Goal: Task Accomplishment & Management: Manage account settings

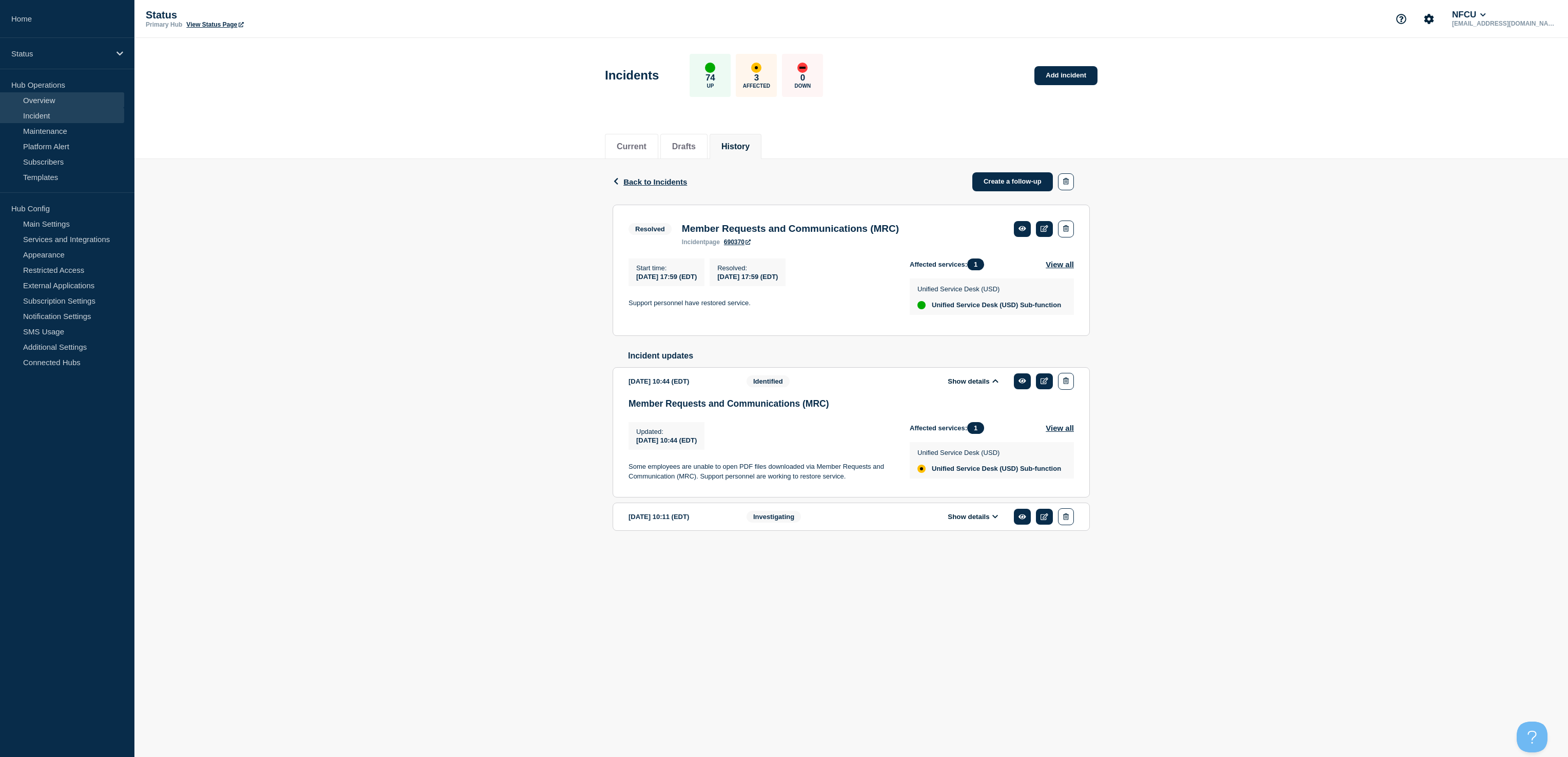
click at [47, 101] on link "Overview" at bounding box center [62, 100] width 124 height 15
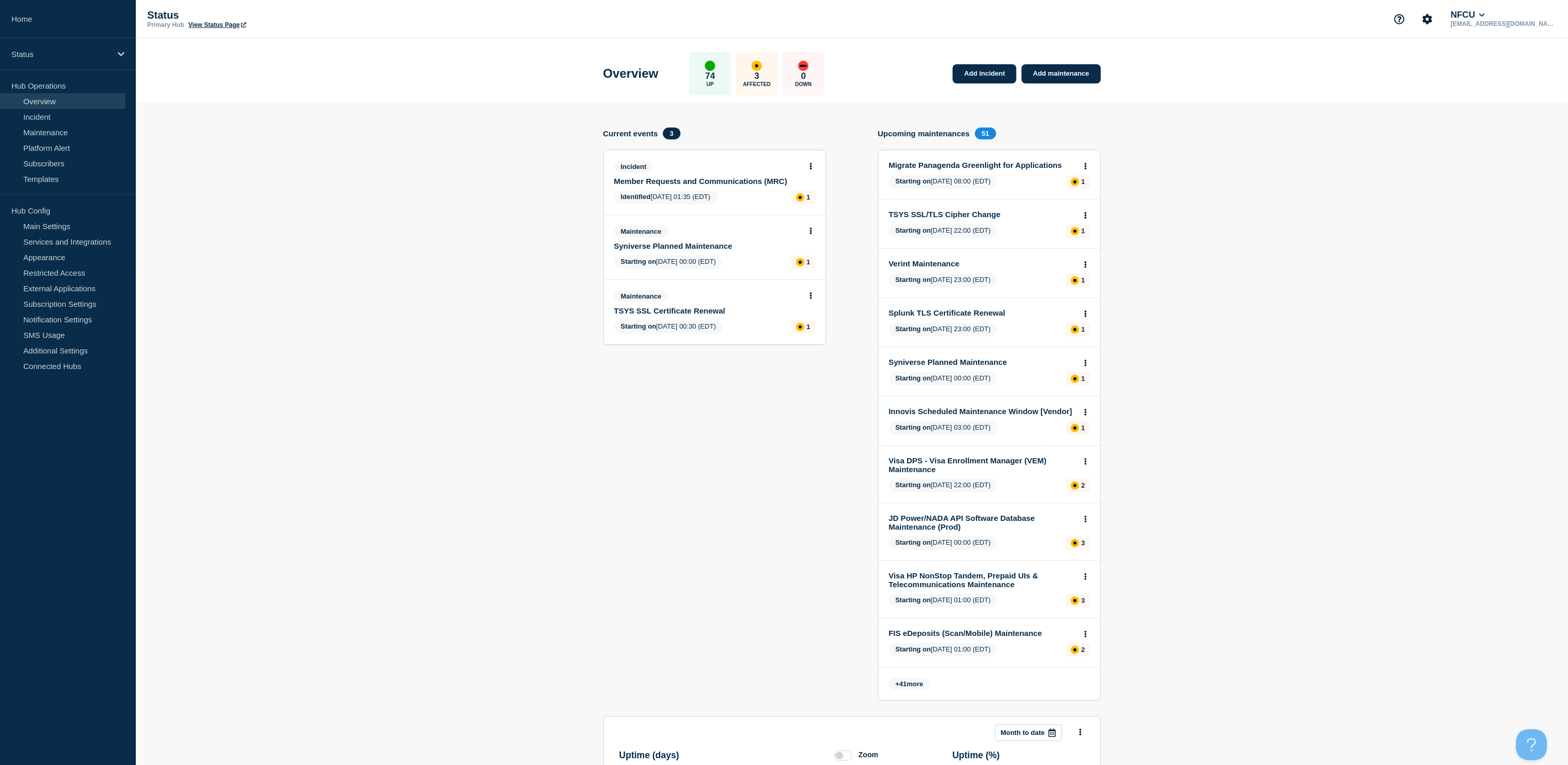
click at [683, 181] on link "Member Requests and Communications (MRC)" at bounding box center [708, 181] width 187 height 9
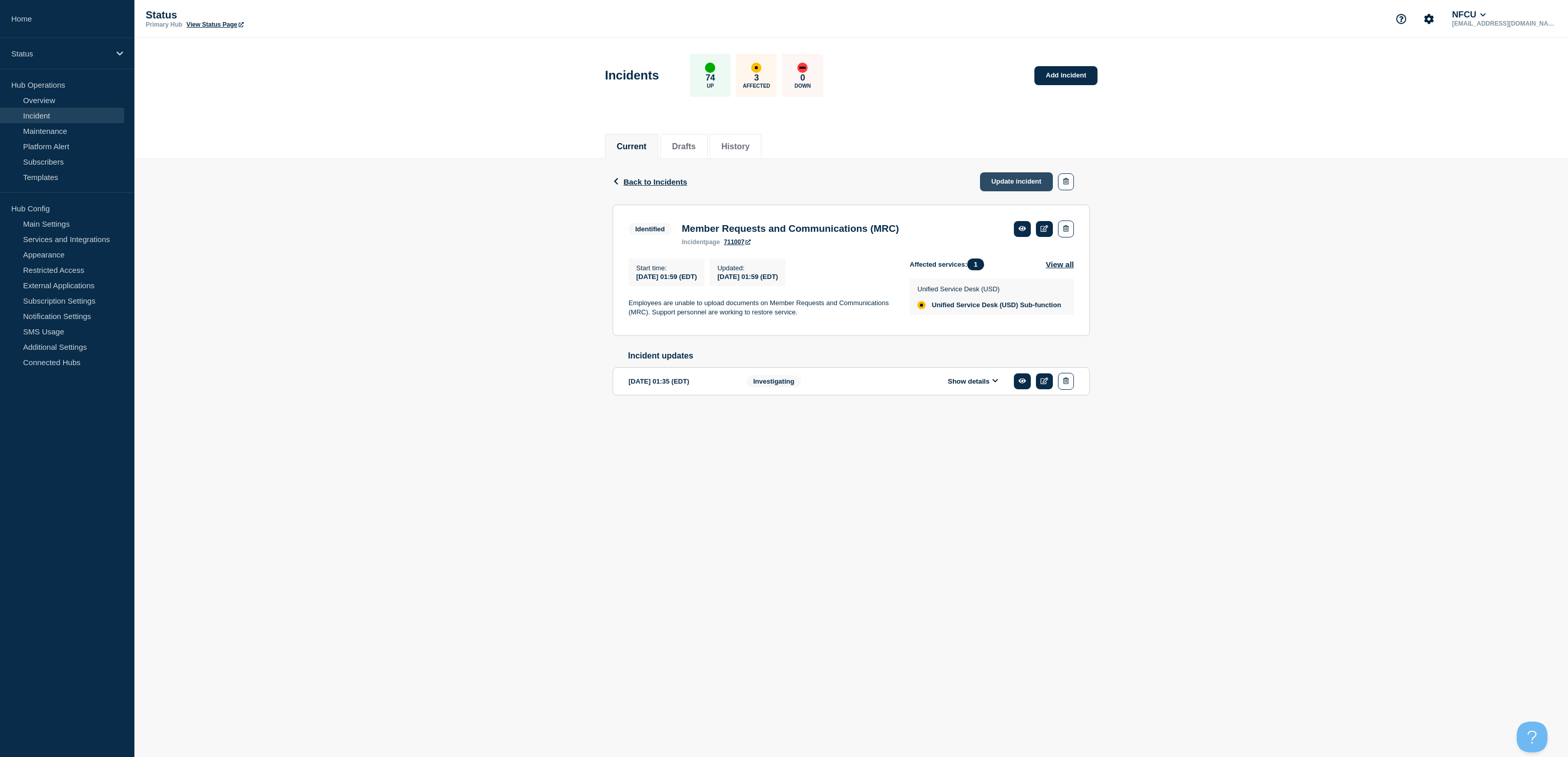
click at [995, 181] on link "Update incident" at bounding box center [1017, 181] width 73 height 19
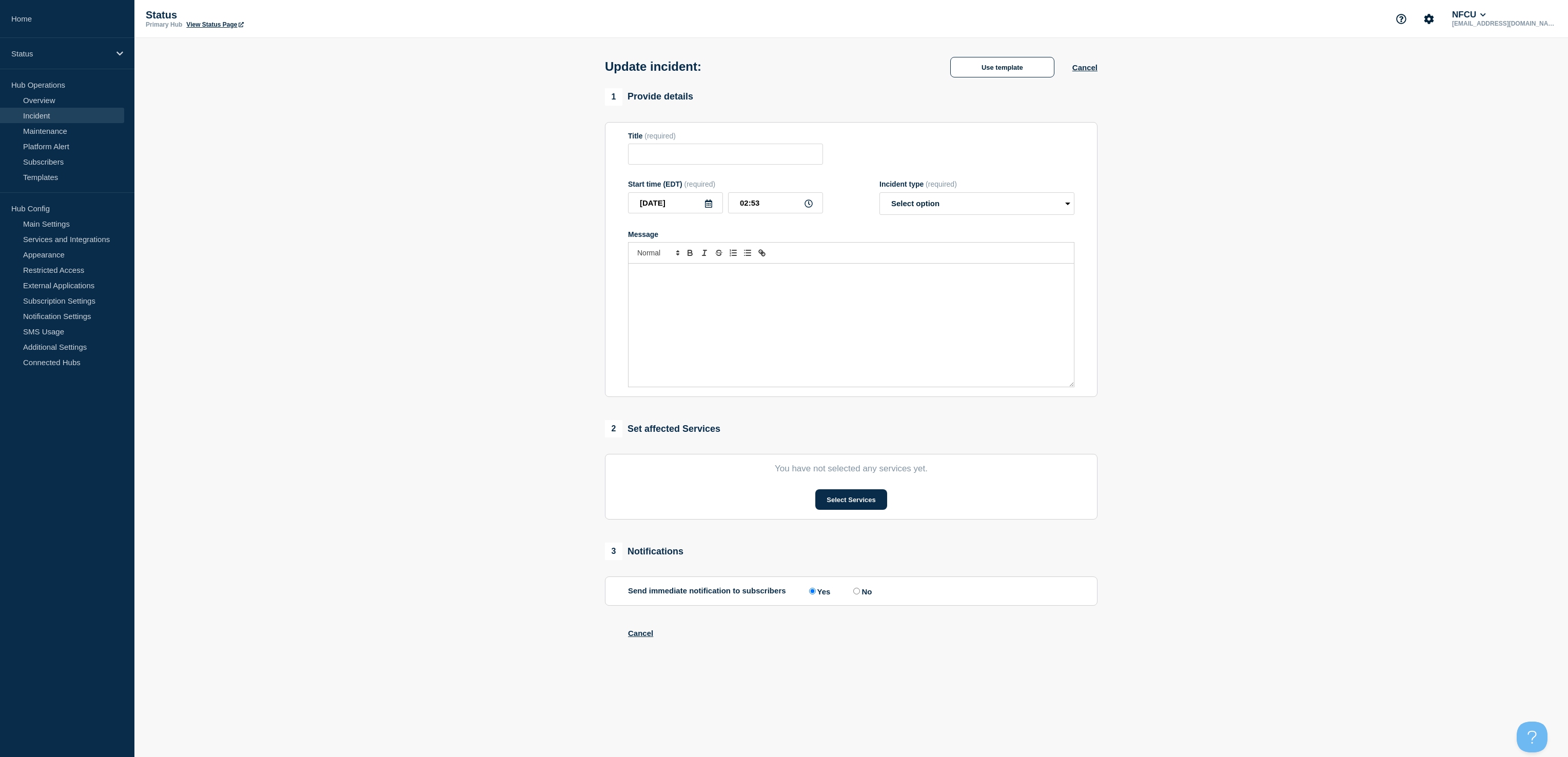
type input "Member Requests and Communications (MRC)"
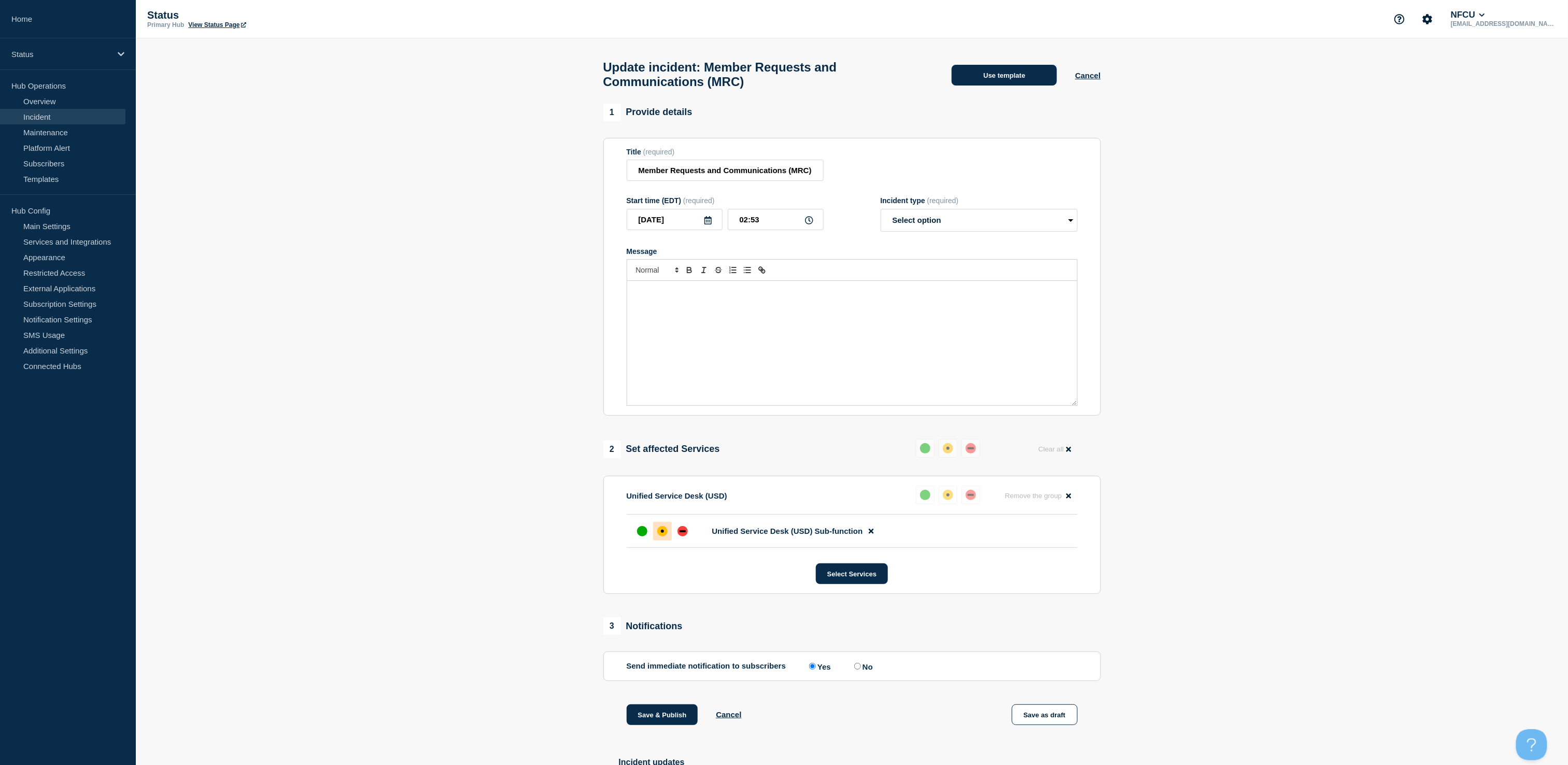
click at [1030, 74] on button "Use template" at bounding box center [1004, 75] width 105 height 21
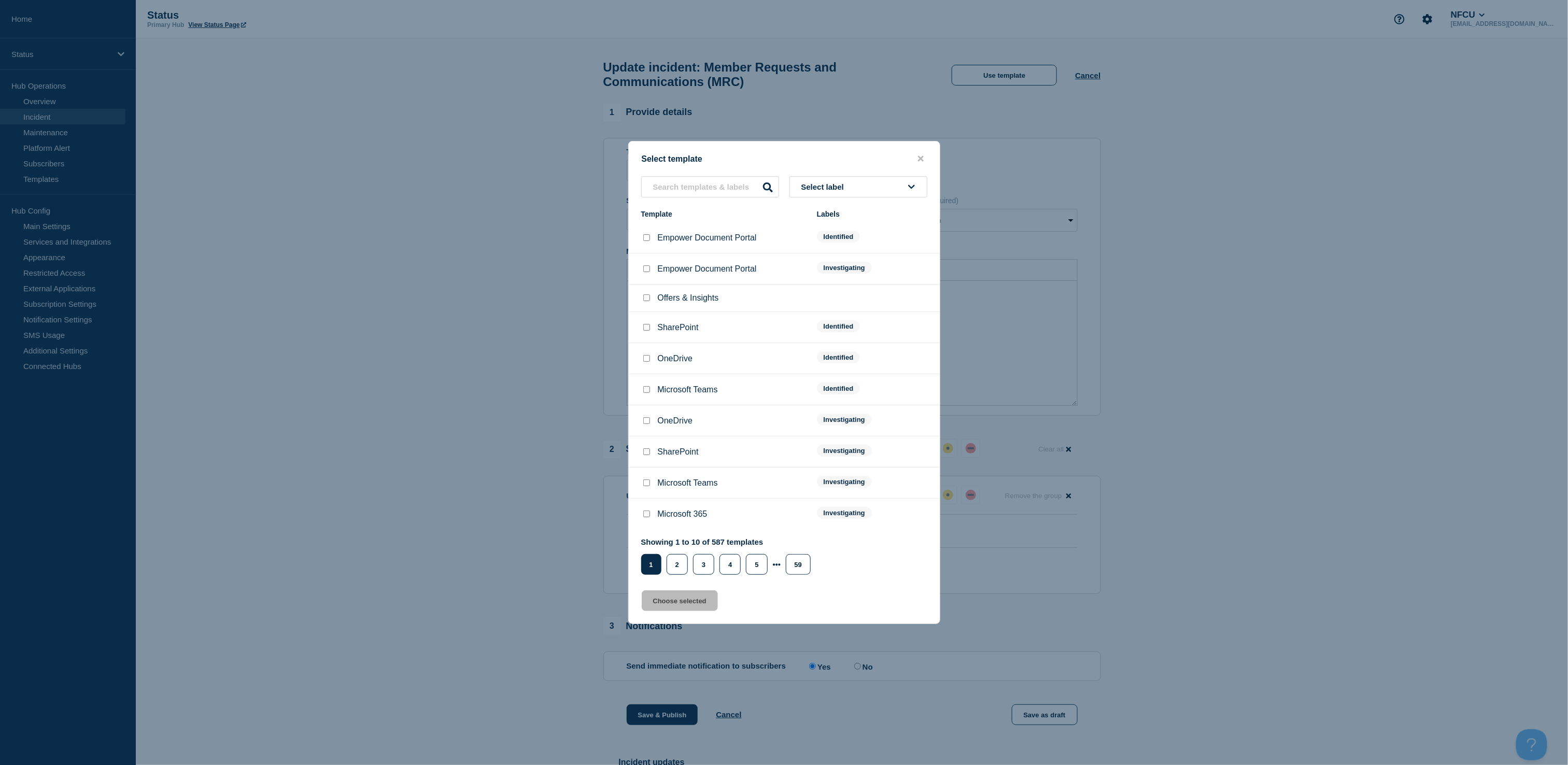
click at [843, 188] on span "Select label" at bounding box center [825, 187] width 47 height 9
click at [818, 343] on button "Resolved" at bounding box center [858, 349] width 138 height 22
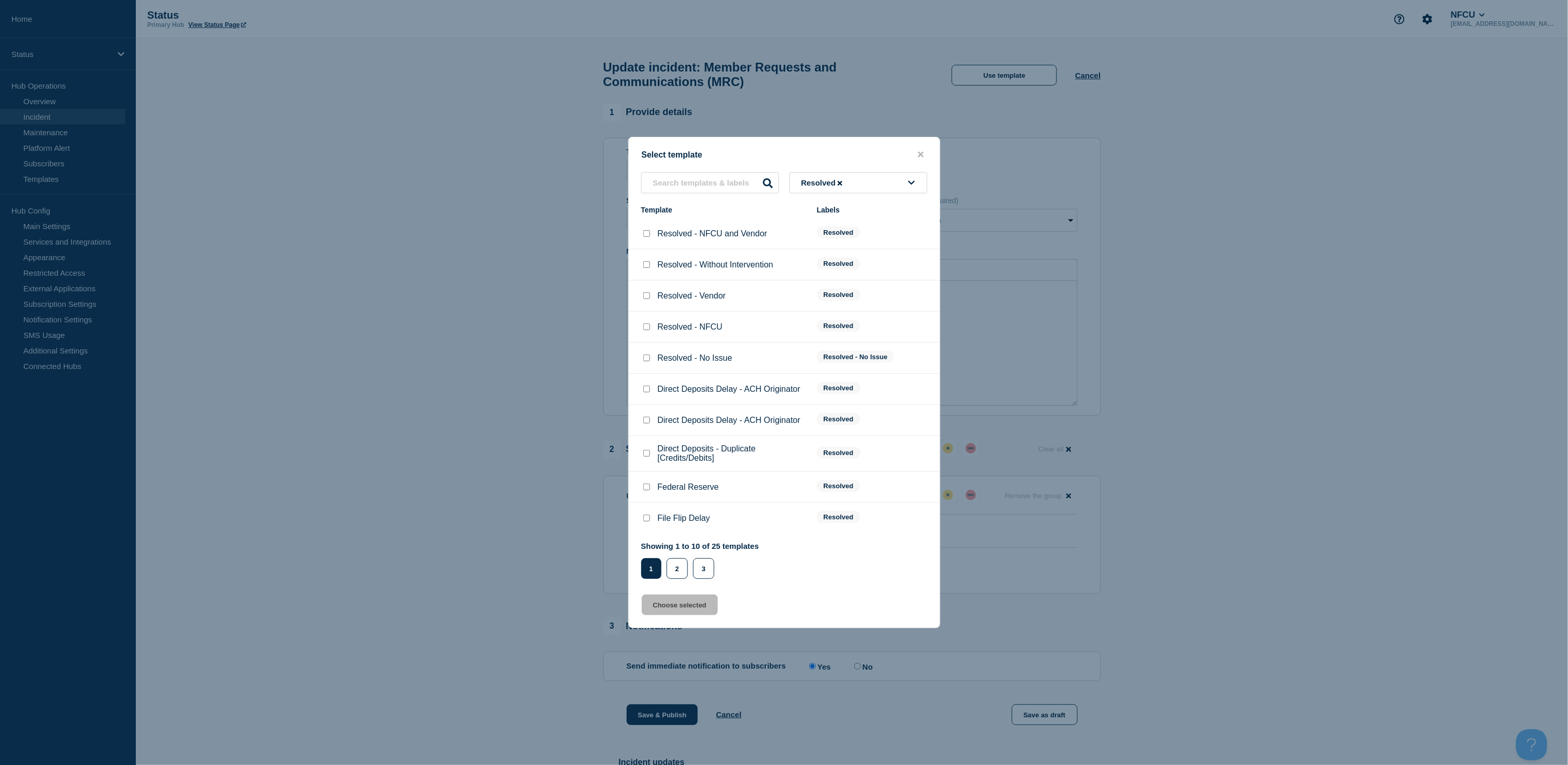
click at [649, 327] on input "Resolved - NFCU checkbox" at bounding box center [646, 327] width 7 height 7
checkbox input "true"
click at [671, 608] on button "Choose selected" at bounding box center [680, 605] width 76 height 21
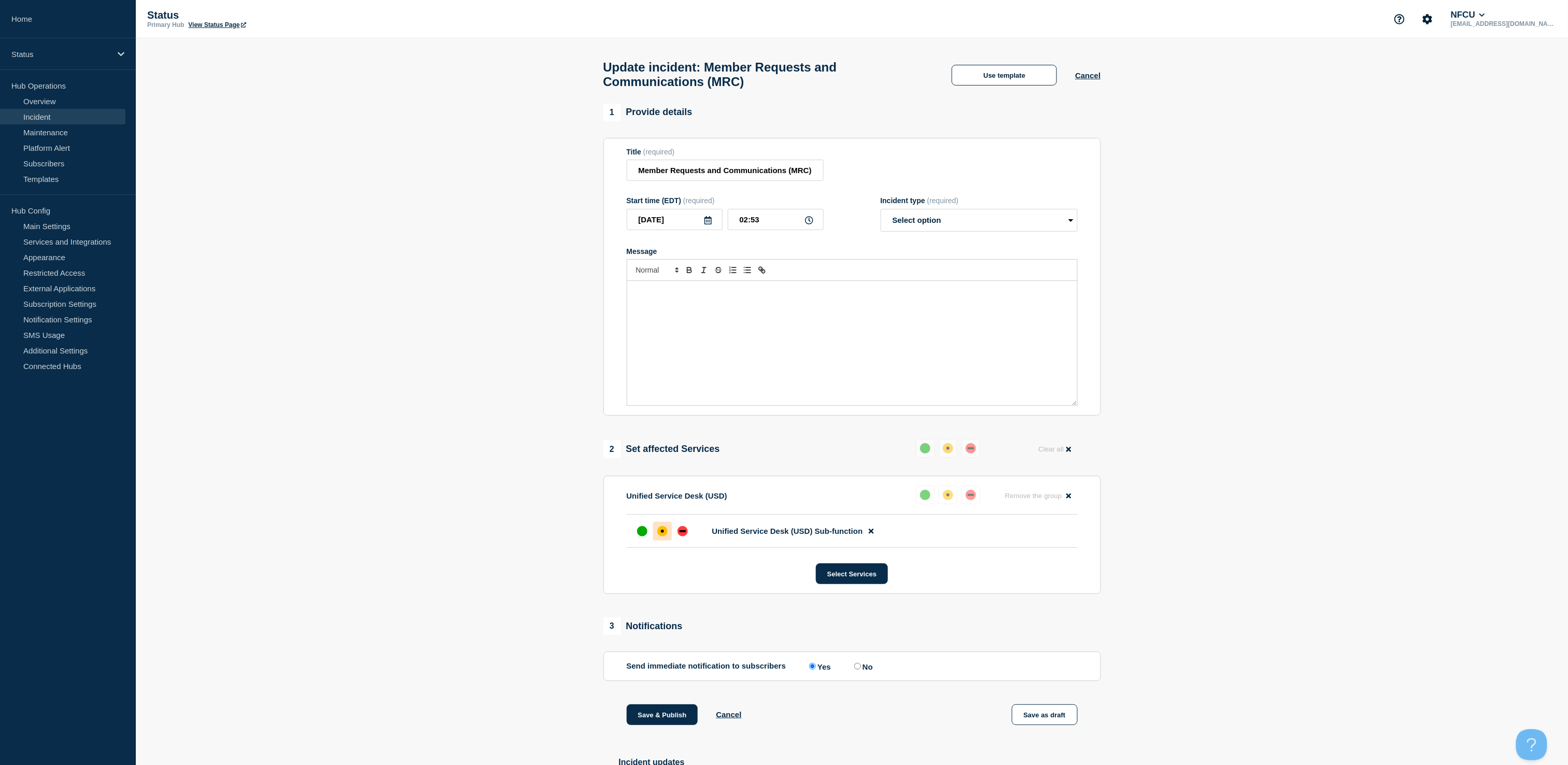
select select "resolved"
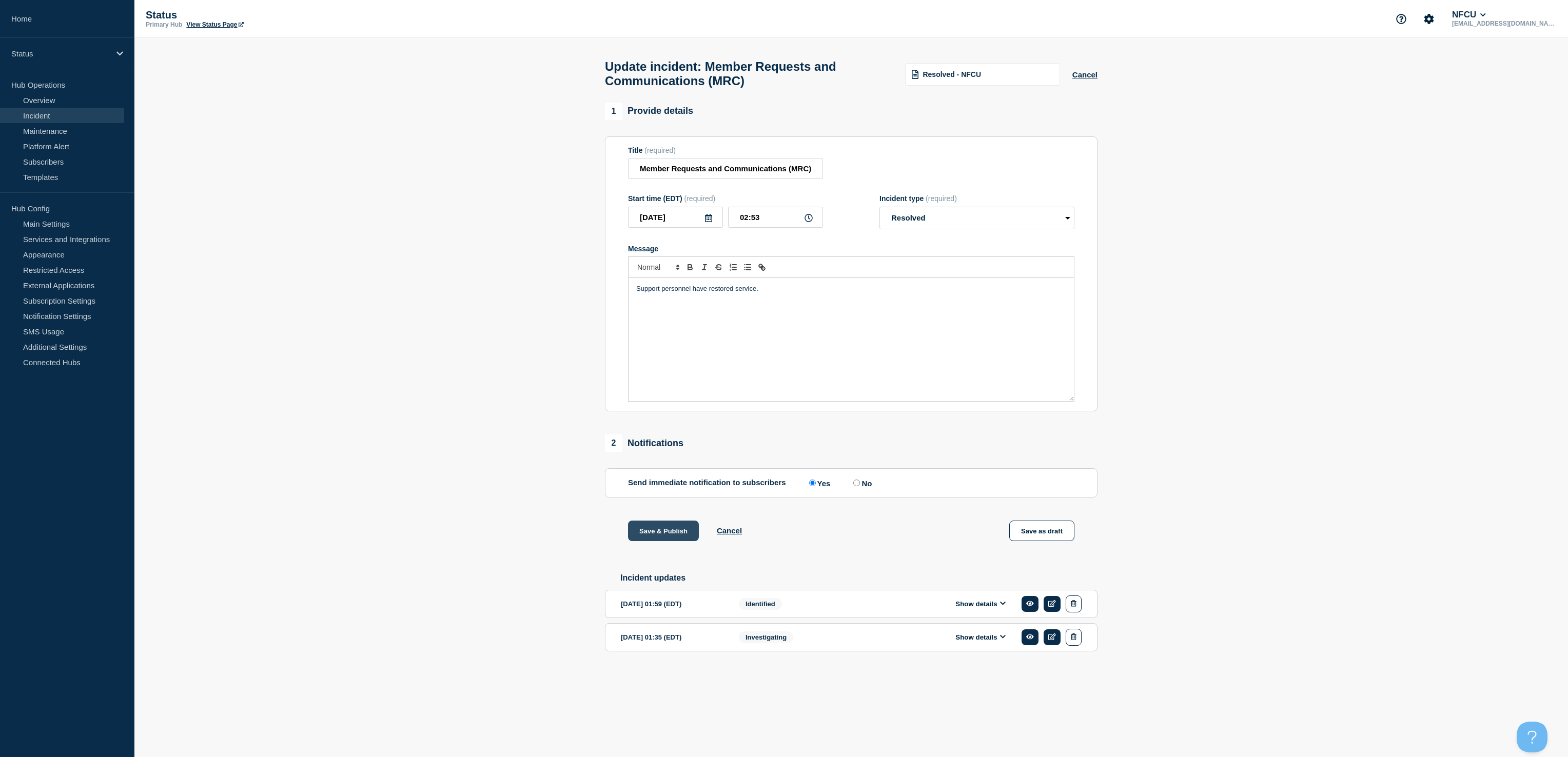
click at [654, 537] on button "Save & Publish" at bounding box center [663, 531] width 71 height 21
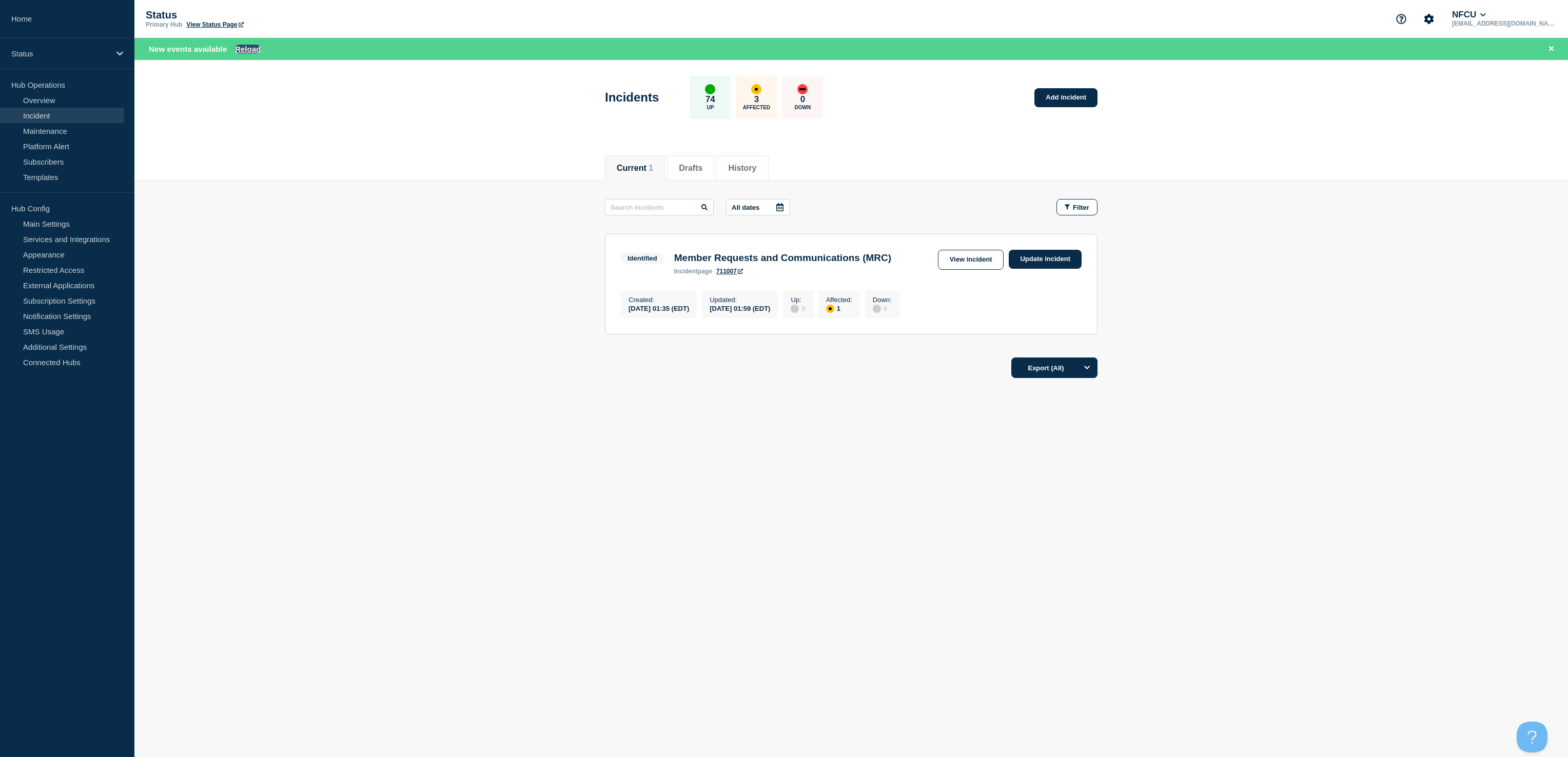
click at [248, 53] on button "Reload" at bounding box center [248, 49] width 26 height 9
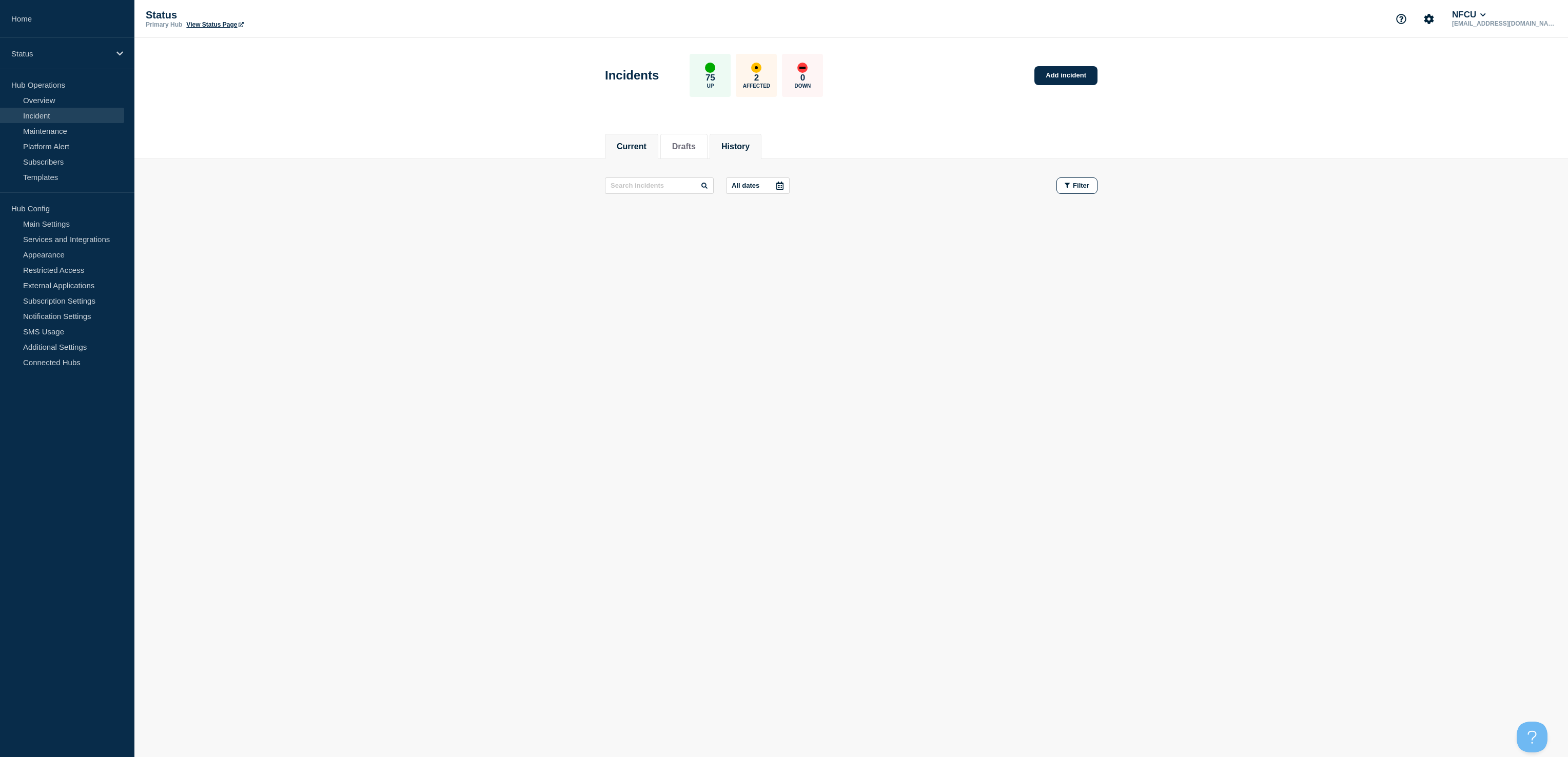
click at [742, 142] on button "History" at bounding box center [735, 146] width 28 height 9
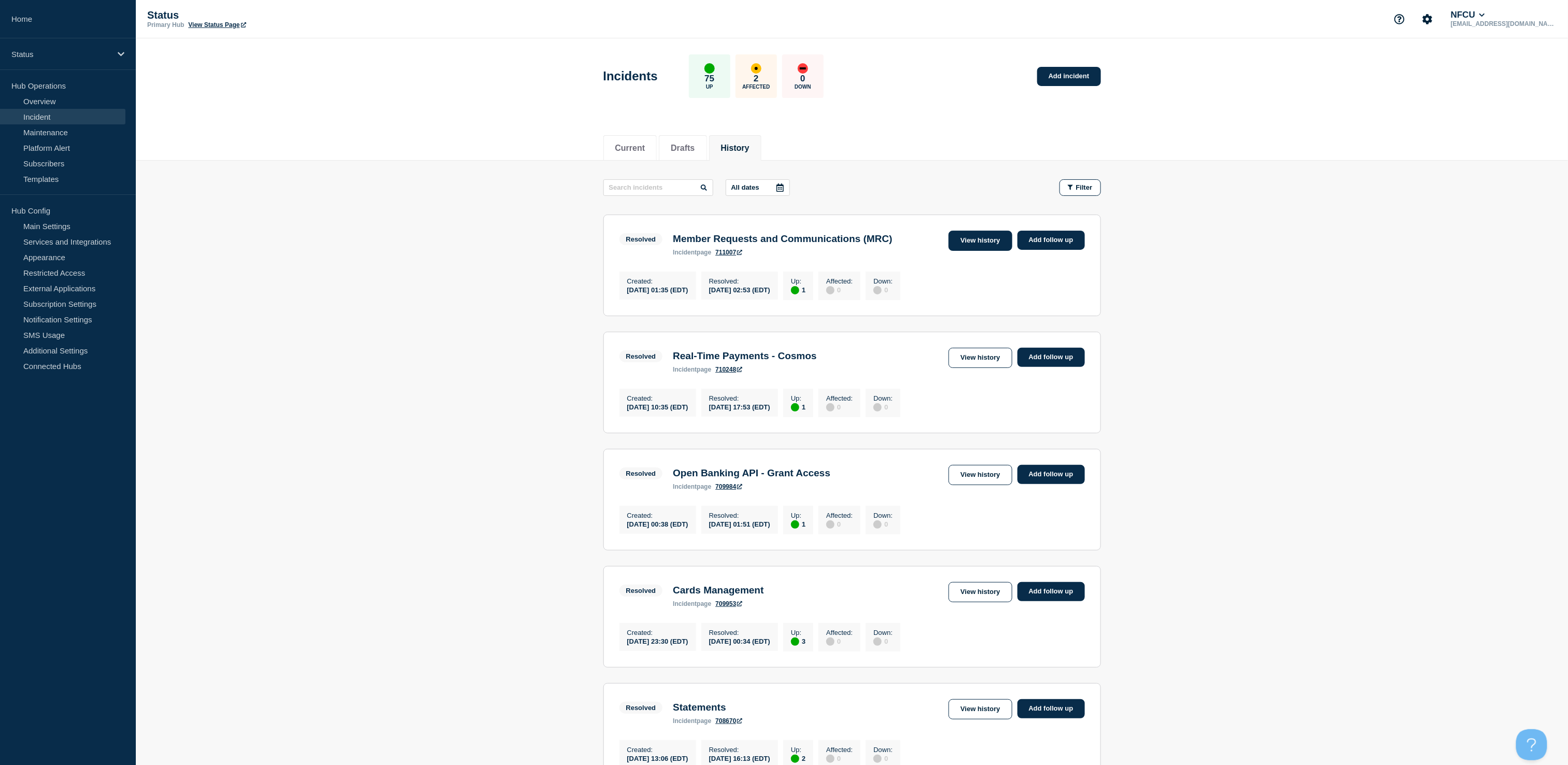
click at [972, 239] on link "View history" at bounding box center [980, 240] width 63 height 20
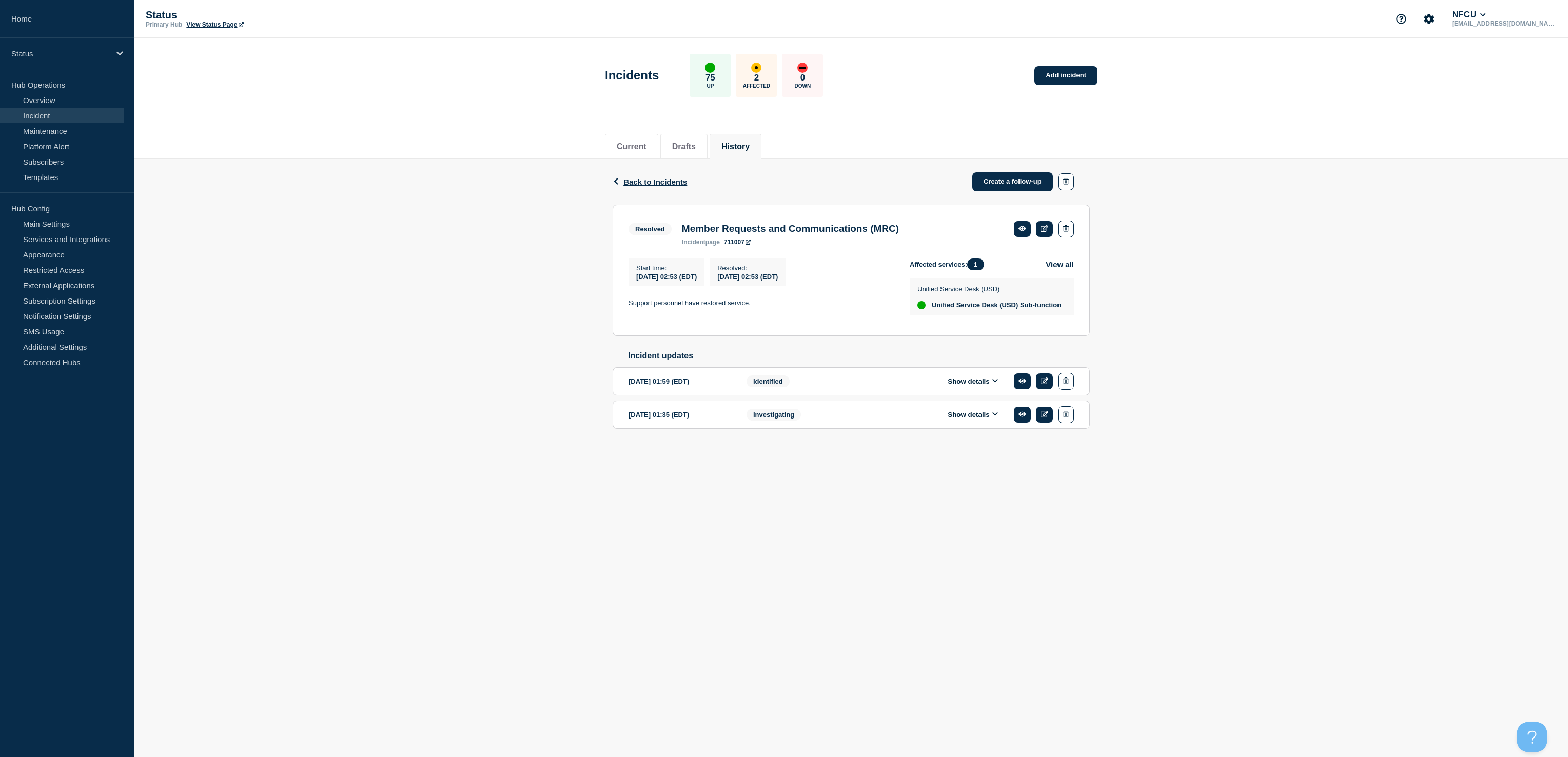
click at [965, 386] on button "Show details" at bounding box center [973, 382] width 57 height 9
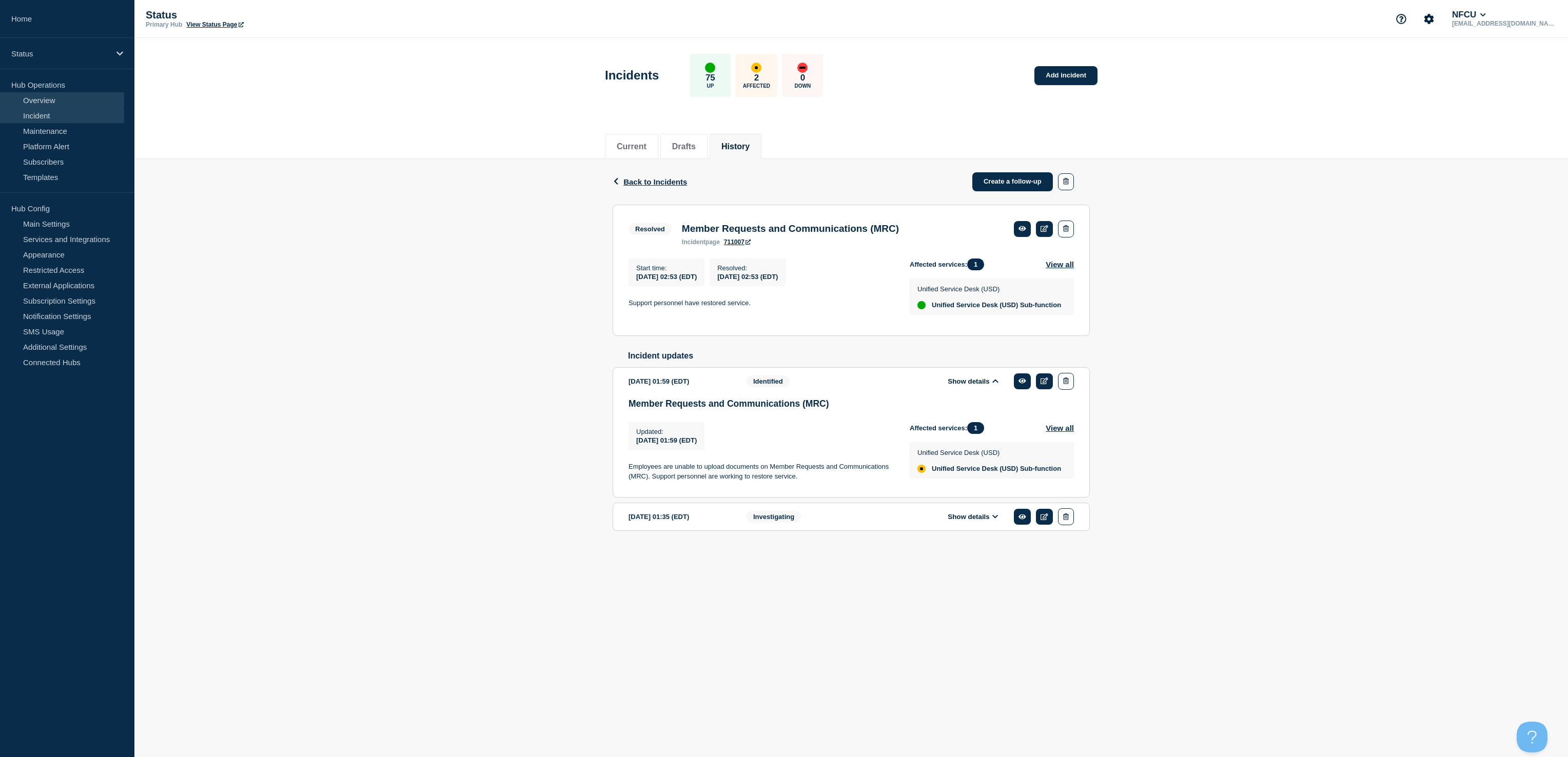
click at [32, 98] on link "Overview" at bounding box center [62, 100] width 124 height 15
